Goal: Information Seeking & Learning: Learn about a topic

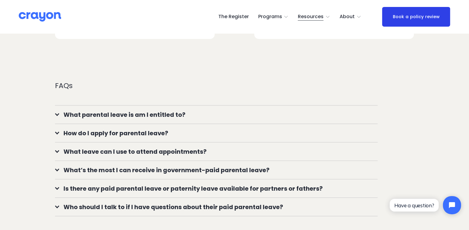
scroll to position [483, 0]
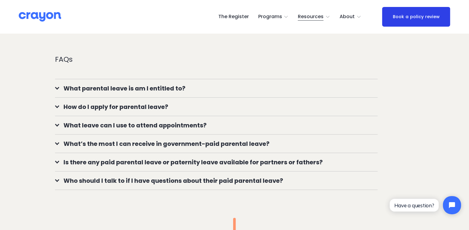
click at [159, 90] on span "What parental leave is am I entitled to?" at bounding box center [218, 88] width 318 height 9
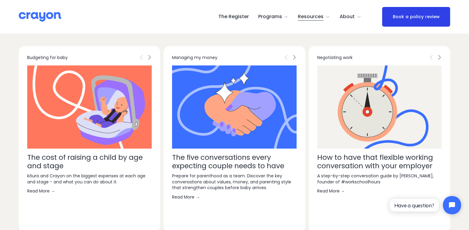
scroll to position [1450, 0]
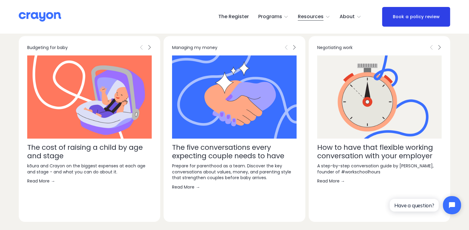
click at [107, 159] on link "The cost of raising a child by age and stage" at bounding box center [84, 151] width 115 height 18
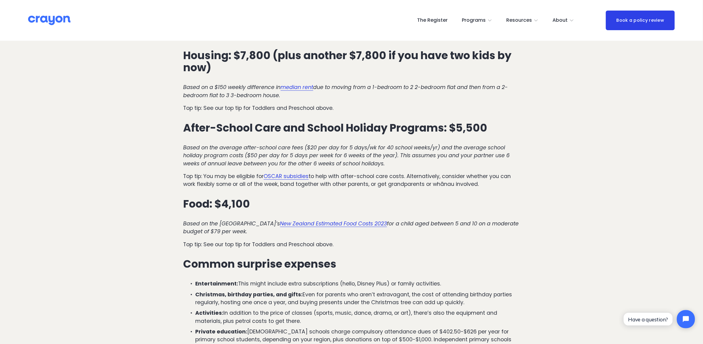
scroll to position [1233, 0]
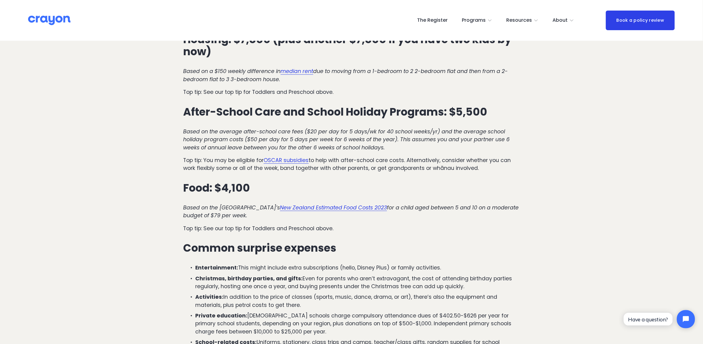
click at [350, 204] on em "New Zealand Estimated Food Costs 2023" at bounding box center [333, 207] width 107 height 7
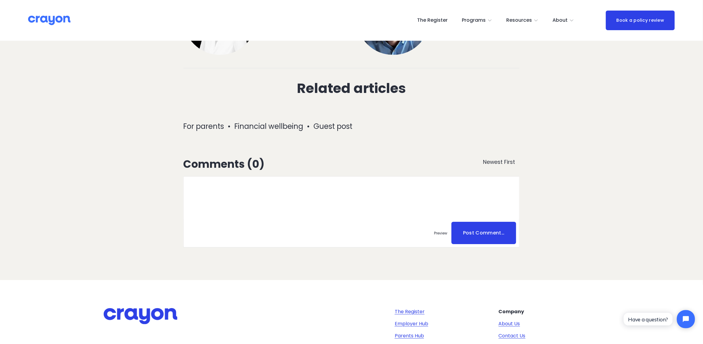
scroll to position [2226, 0]
